Goal: Transaction & Acquisition: Purchase product/service

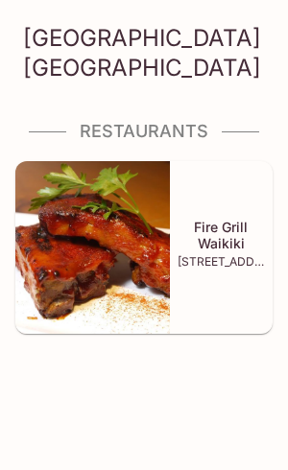
click at [271, 404] on div "Hilton Garden Inn Waikiki Beach Restaurants Fire Grill Waikiki 2330 Kūhiō Ave.,…" at bounding box center [144, 235] width 288 height 470
click at [243, 319] on div "Fire Grill Waikiki [STREET_ADDRESS]" at bounding box center [221, 247] width 103 height 173
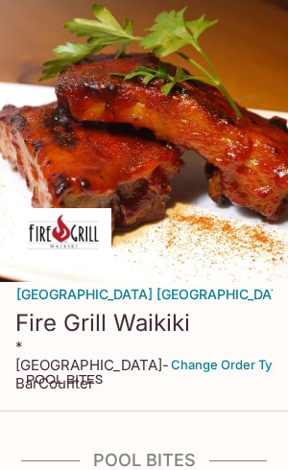
click at [207, 236] on div at bounding box center [144, 141] width 288 height 282
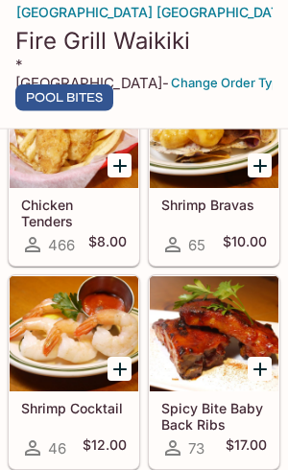
scroll to position [589, 0]
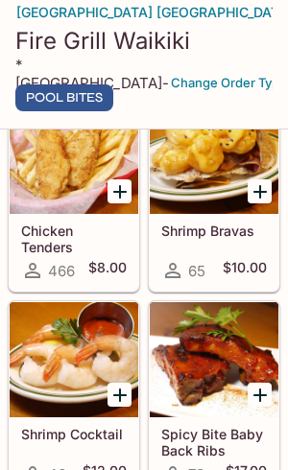
click at [101, 206] on div at bounding box center [74, 156] width 128 height 115
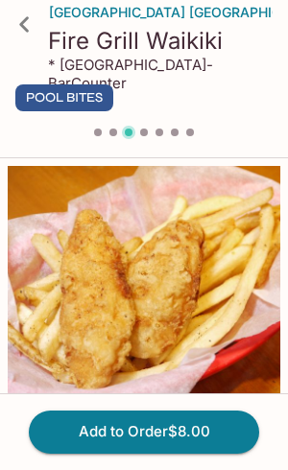
click at [219, 442] on button "Add to Order $8.00" at bounding box center [144, 431] width 230 height 42
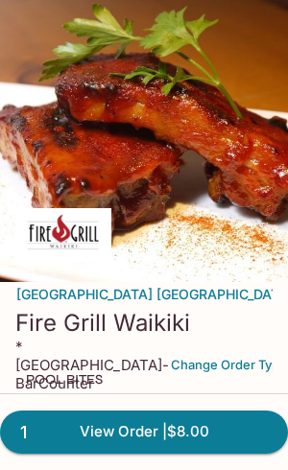
click at [236, 439] on link "1 View Order | $8.00" at bounding box center [144, 431] width 288 height 42
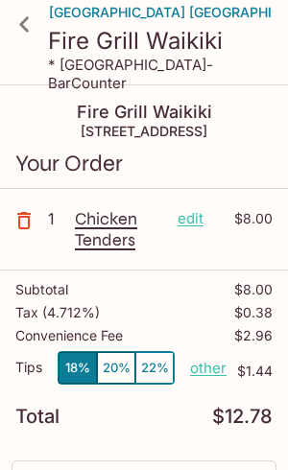
click at [32, 223] on icon "button" at bounding box center [23, 220] width 23 height 23
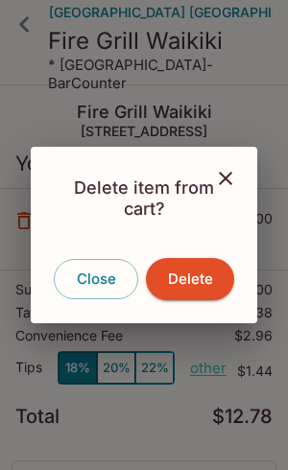
click at [100, 282] on button "Close" at bounding box center [96, 279] width 84 height 40
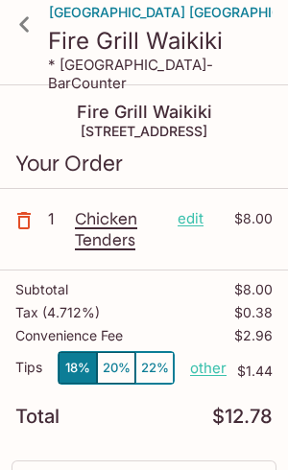
click at [202, 236] on div "Chicken Tenders edit $8.00" at bounding box center [173, 229] width 197 height 42
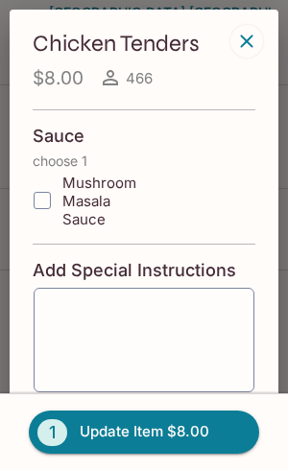
click at [258, 29] on button "button" at bounding box center [246, 41] width 33 height 33
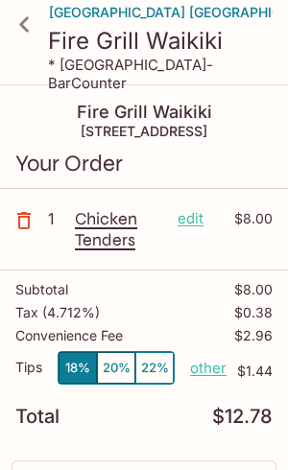
click at [53, 211] on p "1" at bounding box center [57, 218] width 19 height 21
click at [237, 222] on p "$8.00" at bounding box center [244, 218] width 58 height 21
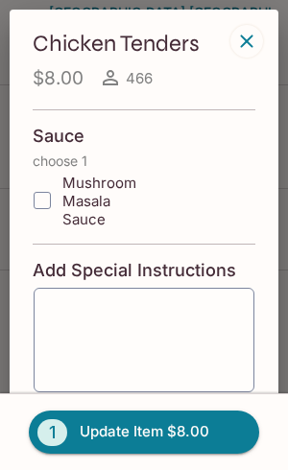
click at [245, 36] on icon "button" at bounding box center [246, 41] width 23 height 23
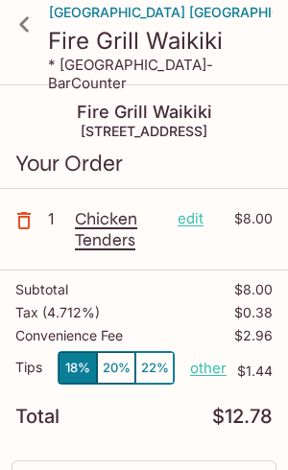
click at [23, 25] on icon at bounding box center [24, 23] width 10 height 15
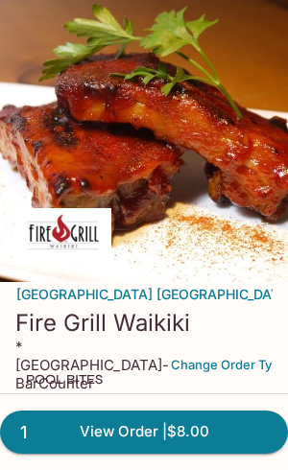
click at [38, 432] on span "1" at bounding box center [24, 432] width 30 height 27
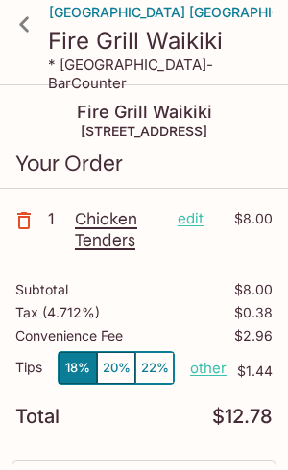
click at [120, 233] on p "Chicken Tenders" at bounding box center [118, 229] width 87 height 42
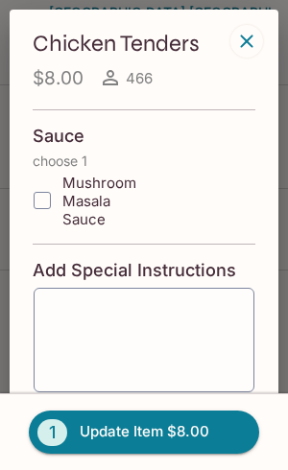
click at [244, 45] on icon "button" at bounding box center [246, 41] width 23 height 23
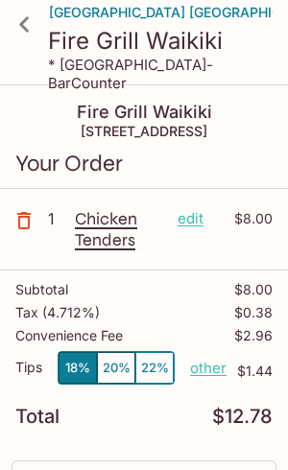
click at [193, 429] on div "Subtotal $8.00 Tax ( 4.712% ) $0.38 Convenience Fee $2.96 Tips 18% 20% 22% othe…" at bounding box center [144, 353] width 288 height 167
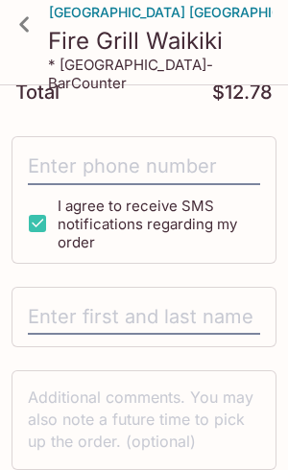
scroll to position [322, 0]
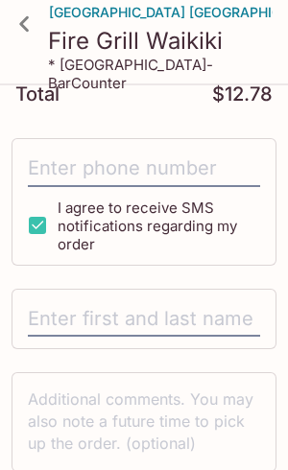
click at [257, 249] on div "I agree to receive SMS notifications regarding my order" at bounding box center [144, 201] width 265 height 127
click at [261, 349] on div "Fire Grill Waikiki [STREET_ADDRESS] Your Order 1 Chicken Tenders edit $8.00 Sub…" at bounding box center [144, 179] width 288 height 831
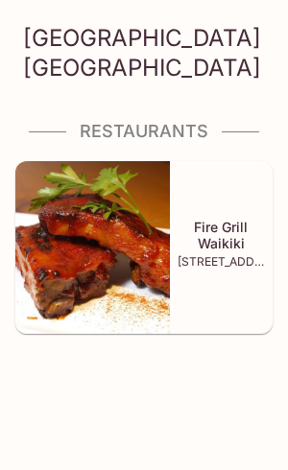
click at [215, 325] on div "Fire Grill Waikiki 2330 Kūhiō Ave., Honolulu, HI 96815" at bounding box center [221, 247] width 103 height 173
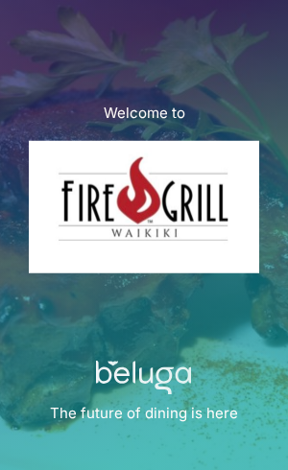
click at [243, 342] on div "Welcome to The future of dining is here" at bounding box center [144, 235] width 288 height 470
click at [176, 333] on div "Welcome to The future of dining is here" at bounding box center [144, 235] width 288 height 470
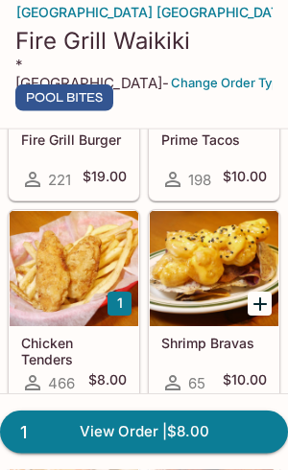
scroll to position [478, 0]
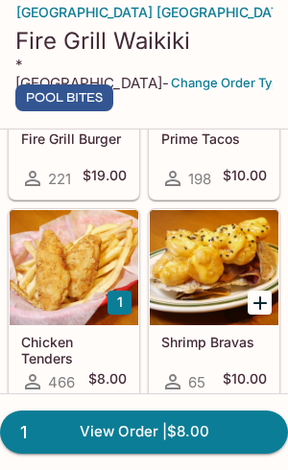
click at [86, 311] on div at bounding box center [74, 267] width 128 height 115
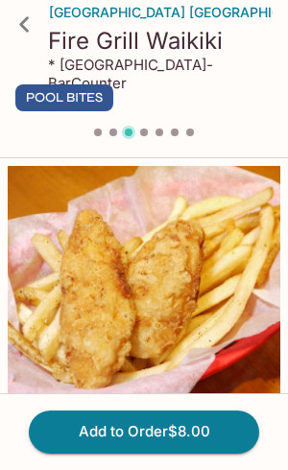
click at [172, 441] on button "Add to Order $8.00" at bounding box center [144, 431] width 230 height 42
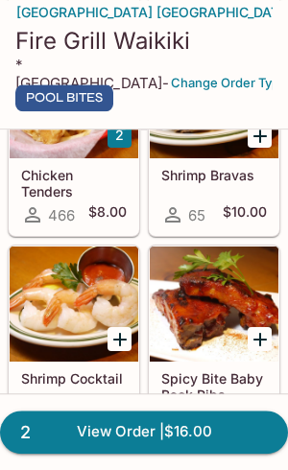
scroll to position [645, 0]
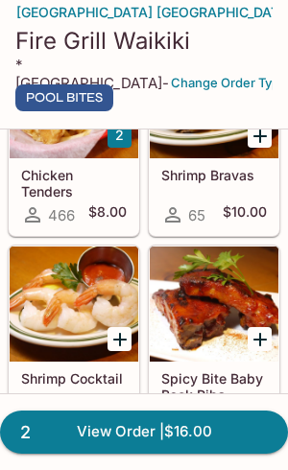
click at [170, 452] on link "2 View Order | $16.00" at bounding box center [144, 431] width 288 height 42
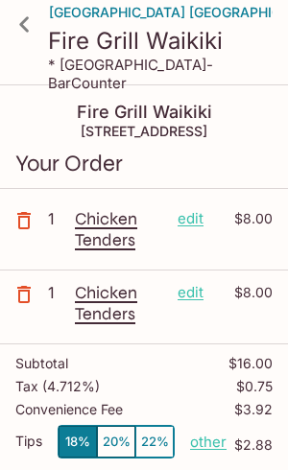
click at [81, 439] on button "18%" at bounding box center [77, 442] width 38 height 32
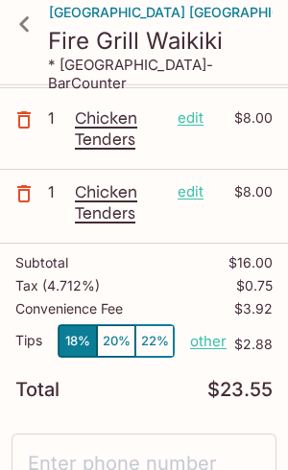
scroll to position [102, 0]
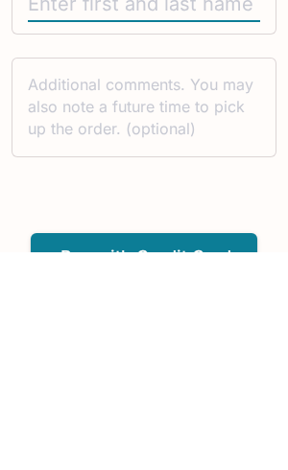
scroll to position [520, 0]
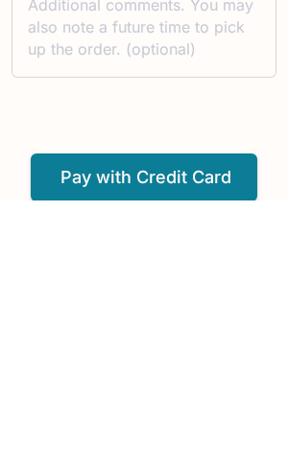
click at [204, 423] on button "Pay with Credit Card" at bounding box center [144, 447] width 226 height 48
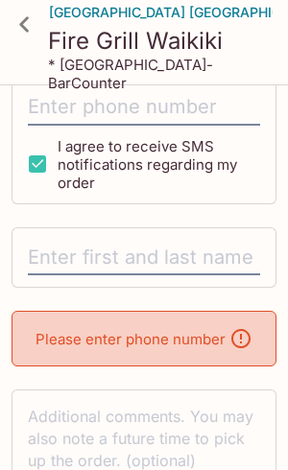
click at [151, 255] on input "text" at bounding box center [144, 258] width 232 height 36
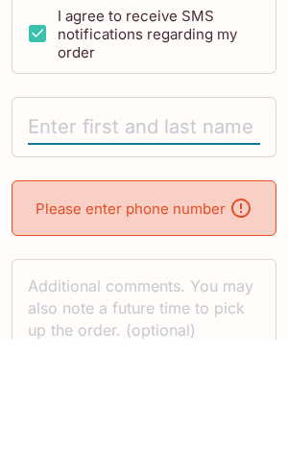
click at [203, 311] on div "Please enter phone number" at bounding box center [144, 339] width 265 height 56
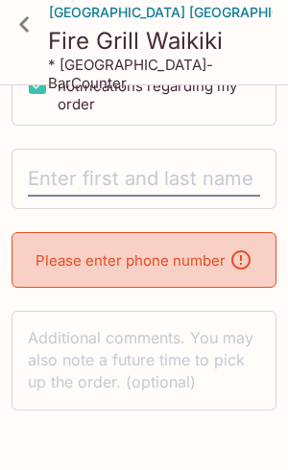
click at [165, 258] on p "Please enter phone number" at bounding box center [130, 260] width 190 height 18
click at [120, 168] on input "text" at bounding box center [144, 179] width 232 height 36
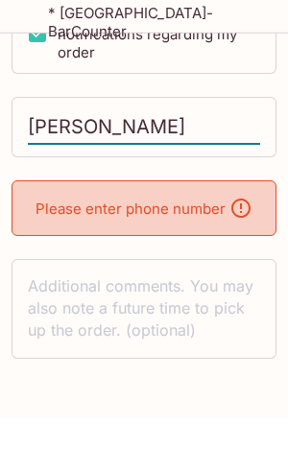
type input "Walter"
click at [215, 232] on div "Please enter phone number" at bounding box center [144, 260] width 265 height 56
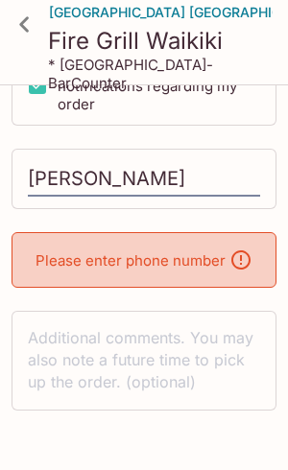
click at [127, 350] on textarea at bounding box center [144, 360] width 232 height 66
click at [30, 20] on icon at bounding box center [25, 25] width 34 height 34
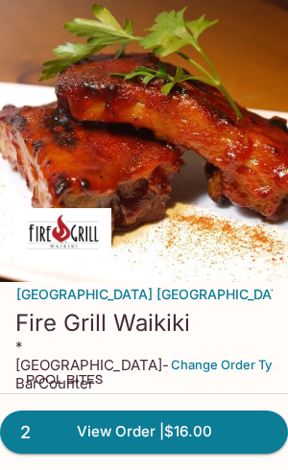
click at [204, 440] on link "2 View Order | $16.00" at bounding box center [144, 431] width 288 height 42
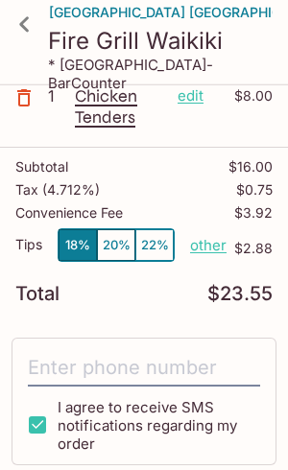
scroll to position [196, 0]
click at [40, 426] on input "I agree to receive SMS notifications regarding my order" at bounding box center [37, 424] width 38 height 38
click at [35, 432] on input "I agree to receive SMS notifications regarding my order" at bounding box center [37, 424] width 38 height 38
checkbox input "true"
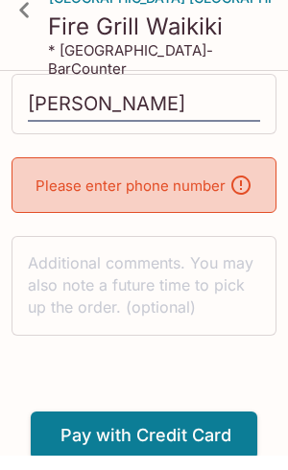
scroll to position [599, 0]
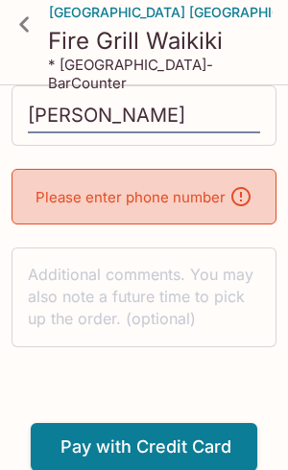
click at [164, 210] on div "Please enter phone number" at bounding box center [144, 197] width 265 height 56
click at [162, 204] on p "Please enter phone number" at bounding box center [130, 197] width 190 height 18
click at [249, 192] on icon at bounding box center [240, 196] width 23 height 23
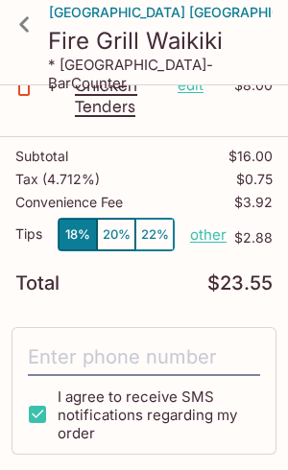
click at [197, 354] on input "tel" at bounding box center [144, 357] width 232 height 36
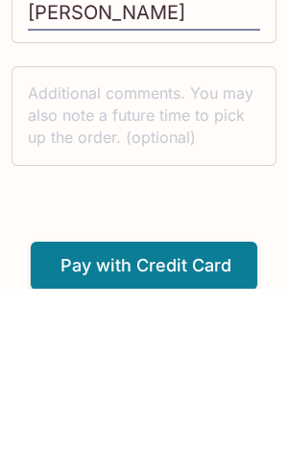
scroll to position [520, 0]
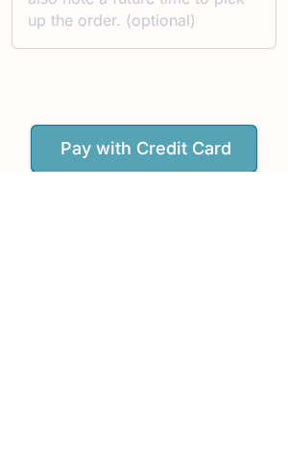
type input "(808) 741-0591"
click at [213, 423] on button "Pay with Credit Card" at bounding box center [144, 447] width 226 height 48
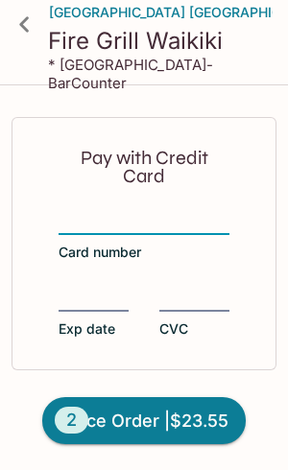
scroll to position [825, 0]
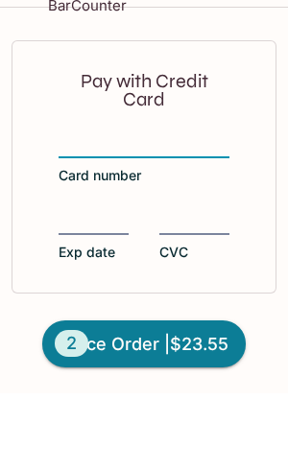
click at [103, 286] on label "Exp date" at bounding box center [93, 313] width 70 height 54
click at [103, 287] on input "Exp date" at bounding box center [93, 287] width 70 height 1
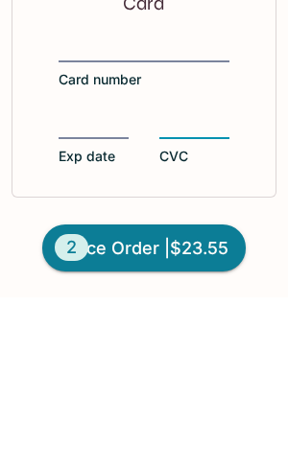
click at [179, 406] on span "Place Order | $23.55" at bounding box center [144, 421] width 168 height 31
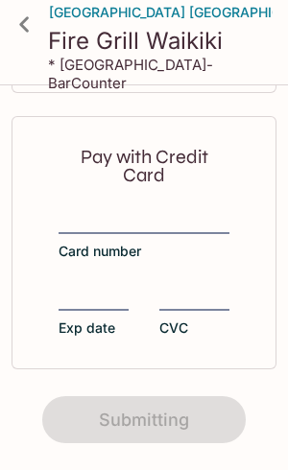
scroll to position [0, 0]
